Goal: Task Accomplishment & Management: Check status

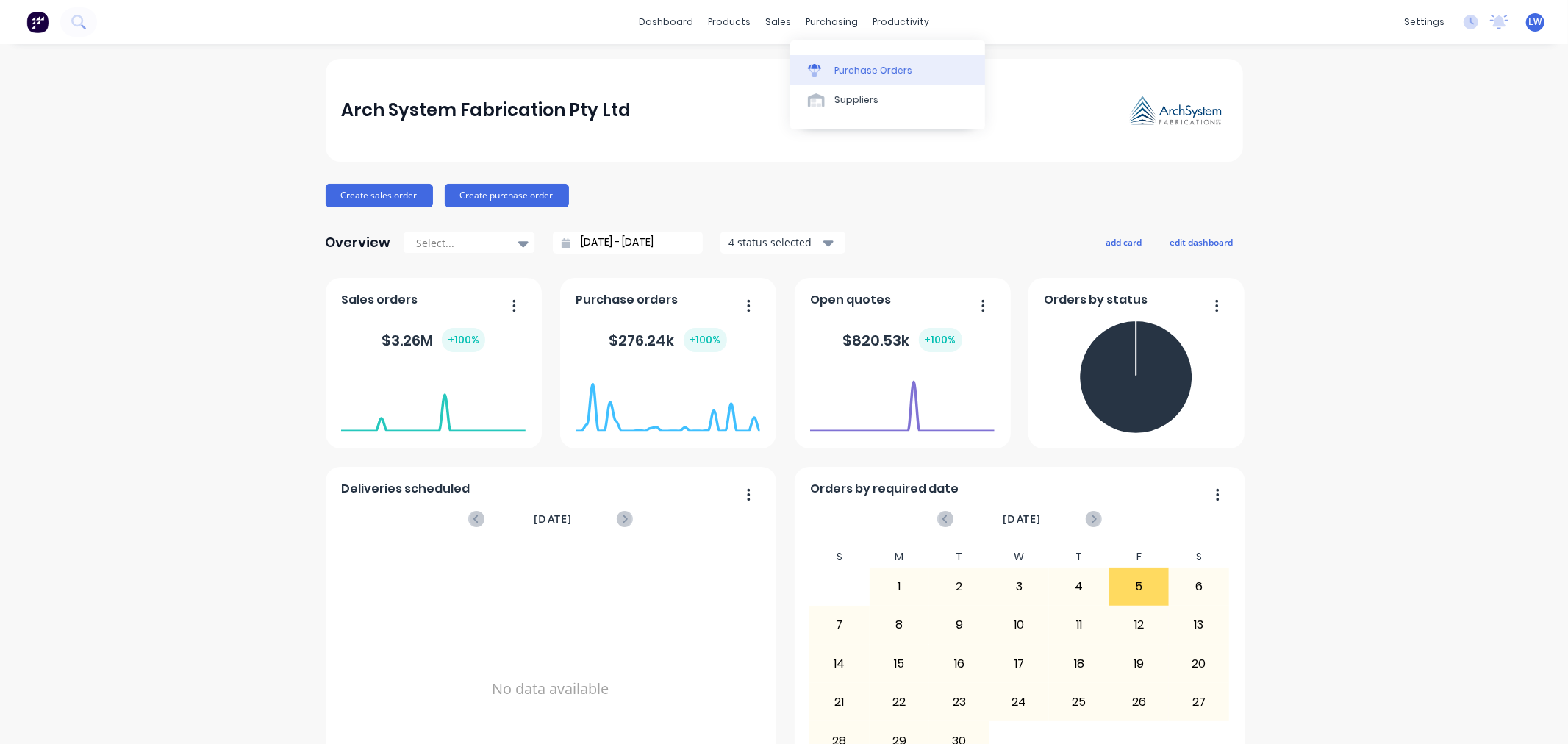
click at [848, 66] on div "Purchase Orders" at bounding box center [873, 71] width 78 height 13
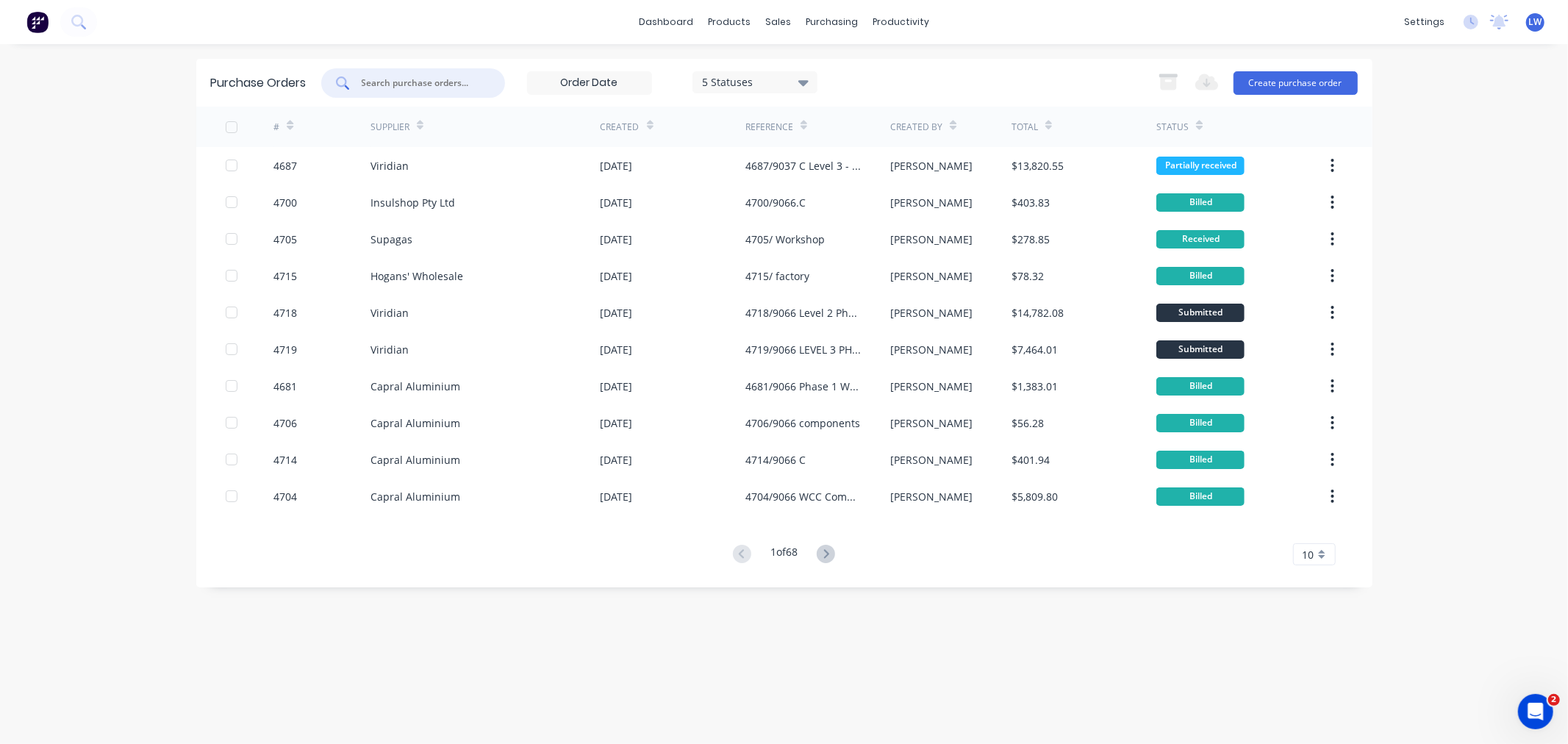
click at [385, 84] on input "text" at bounding box center [422, 83] width 122 height 14
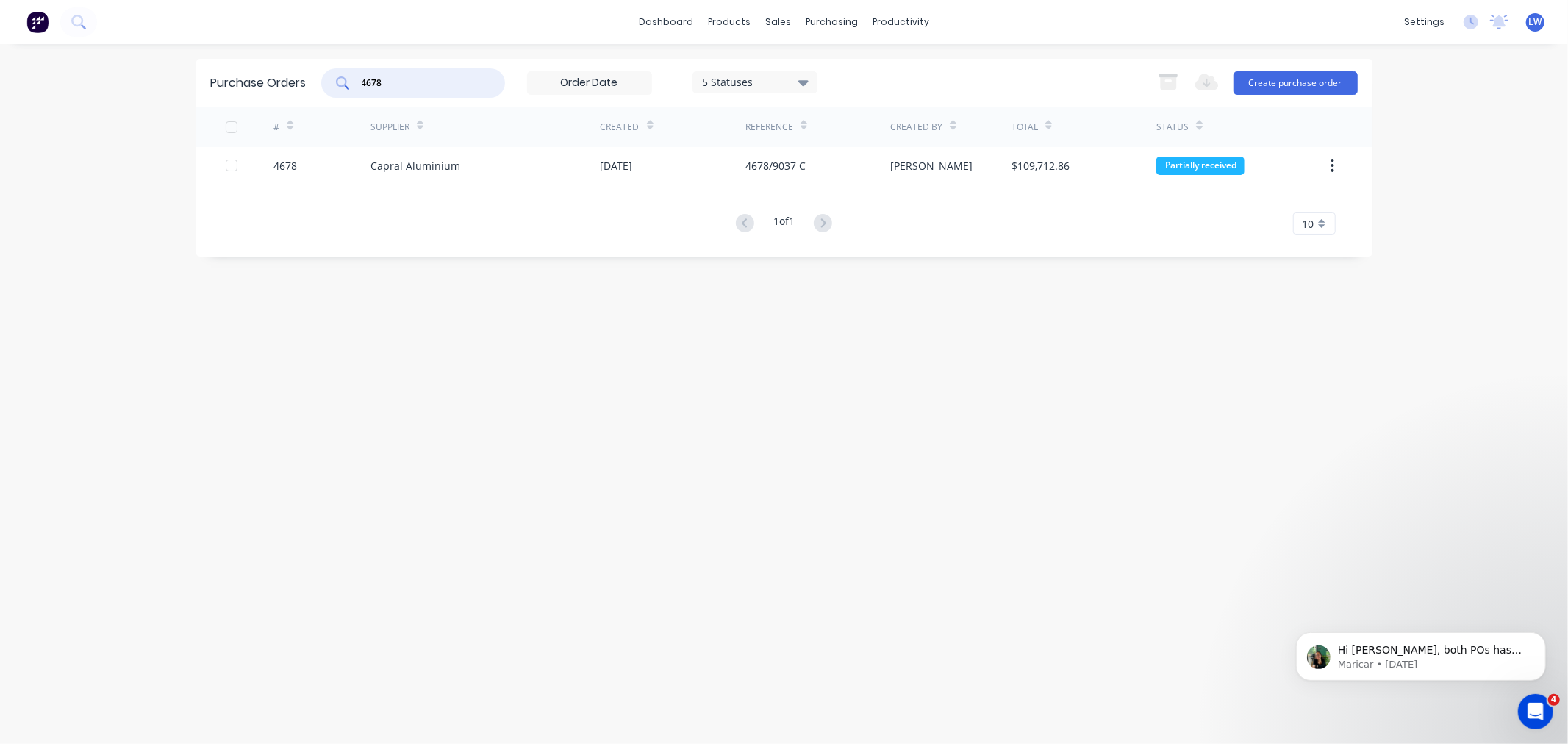
type input "4678"
